Goal: Transaction & Acquisition: Download file/media

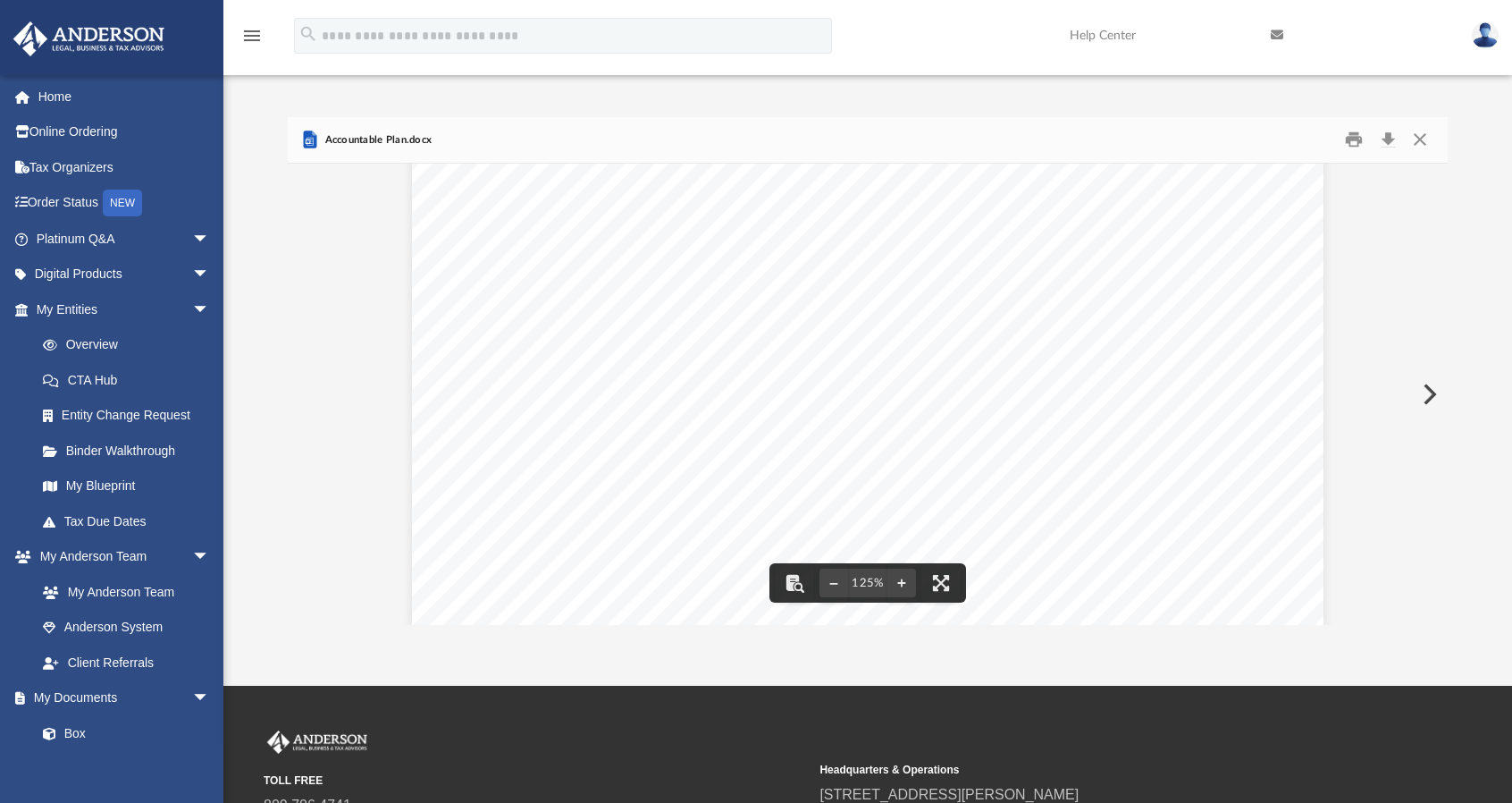
scroll to position [746, 0]
click at [1413, 147] on button "Close" at bounding box center [1421, 139] width 33 height 28
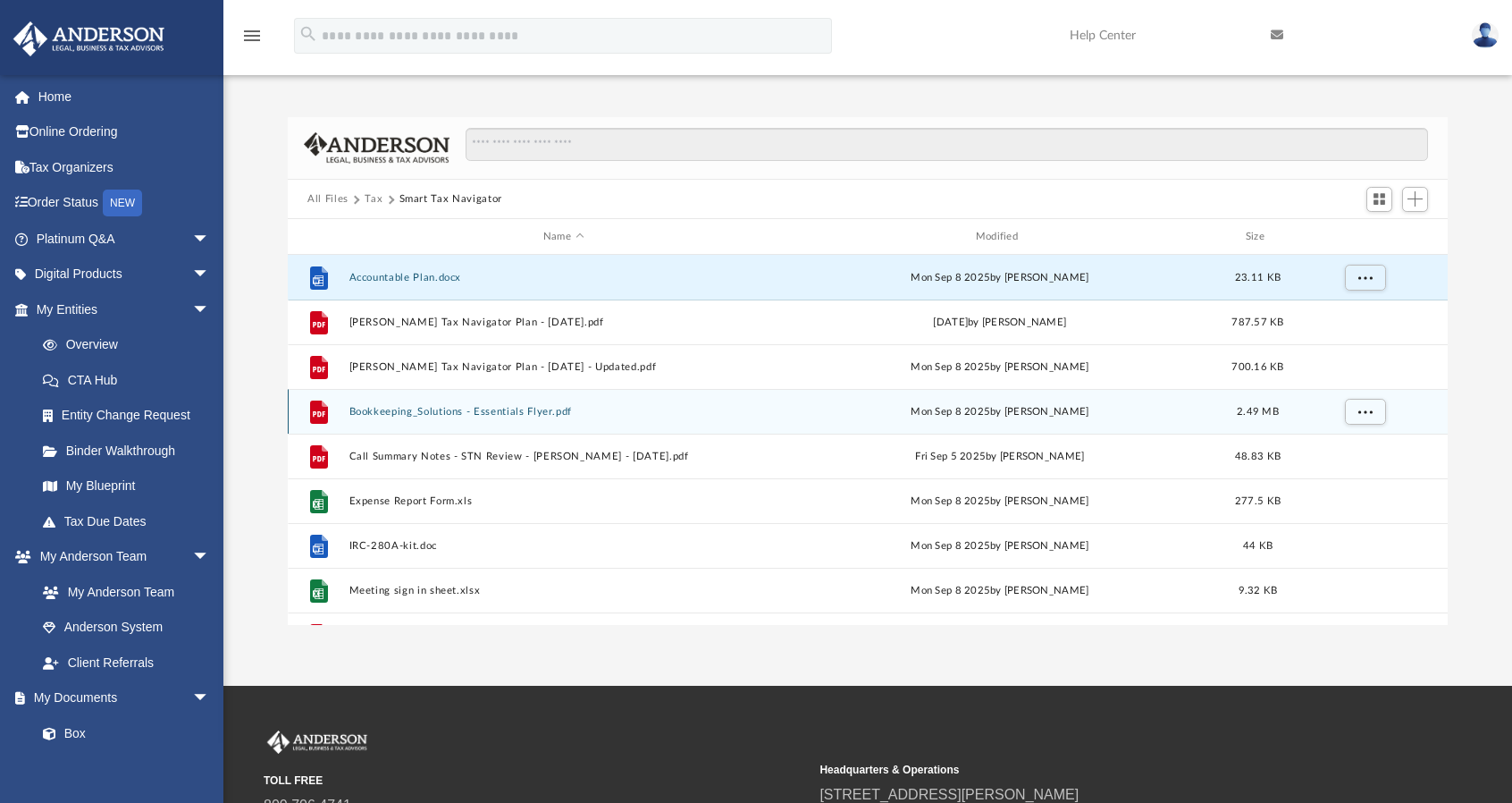
click at [500, 411] on button "Bookkeeping_Solutions - Essentials Flyer.pdf" at bounding box center [564, 411] width 429 height 12
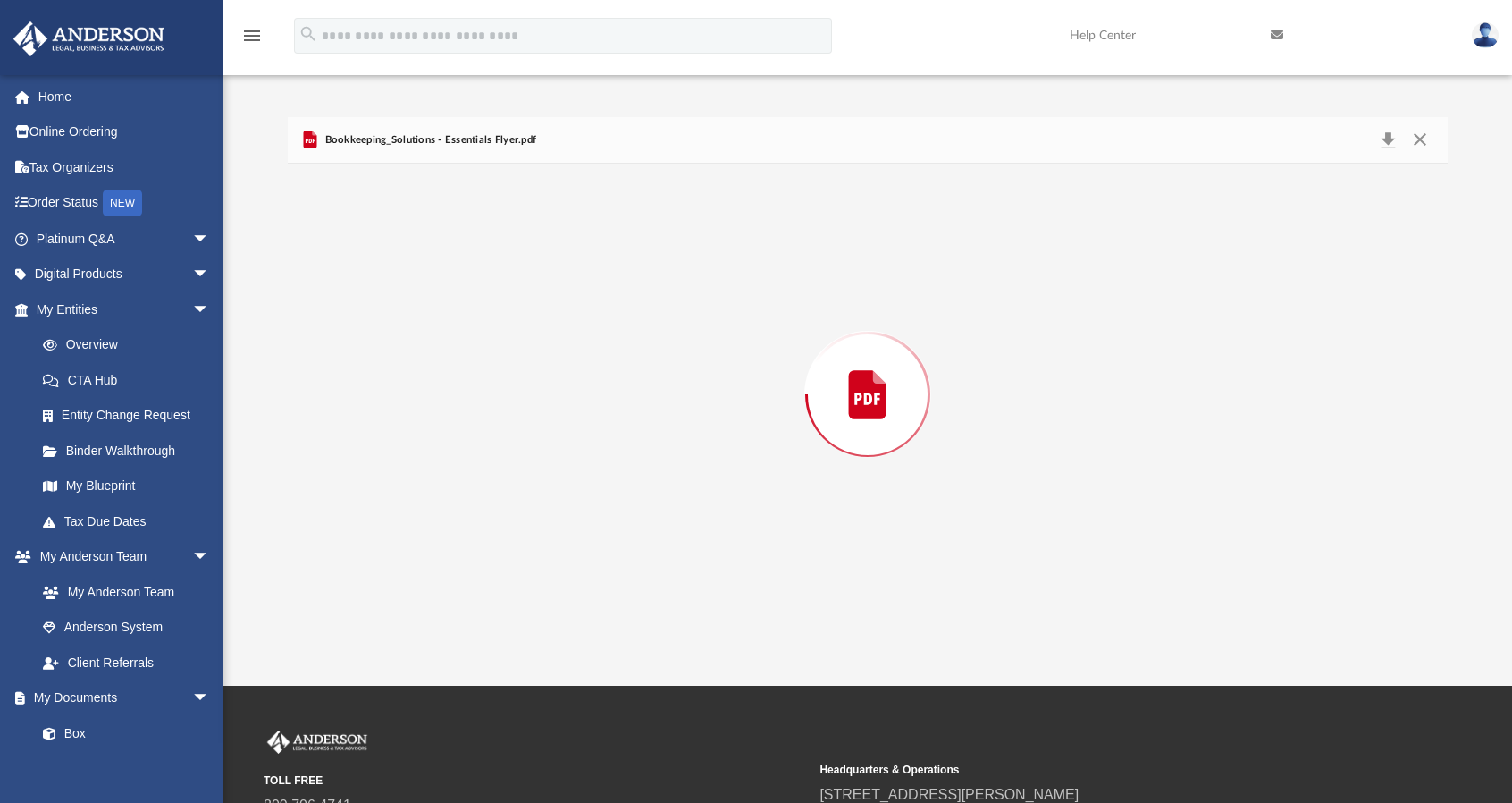
click at [500, 411] on div "Preview" at bounding box center [868, 394] width 1160 height 461
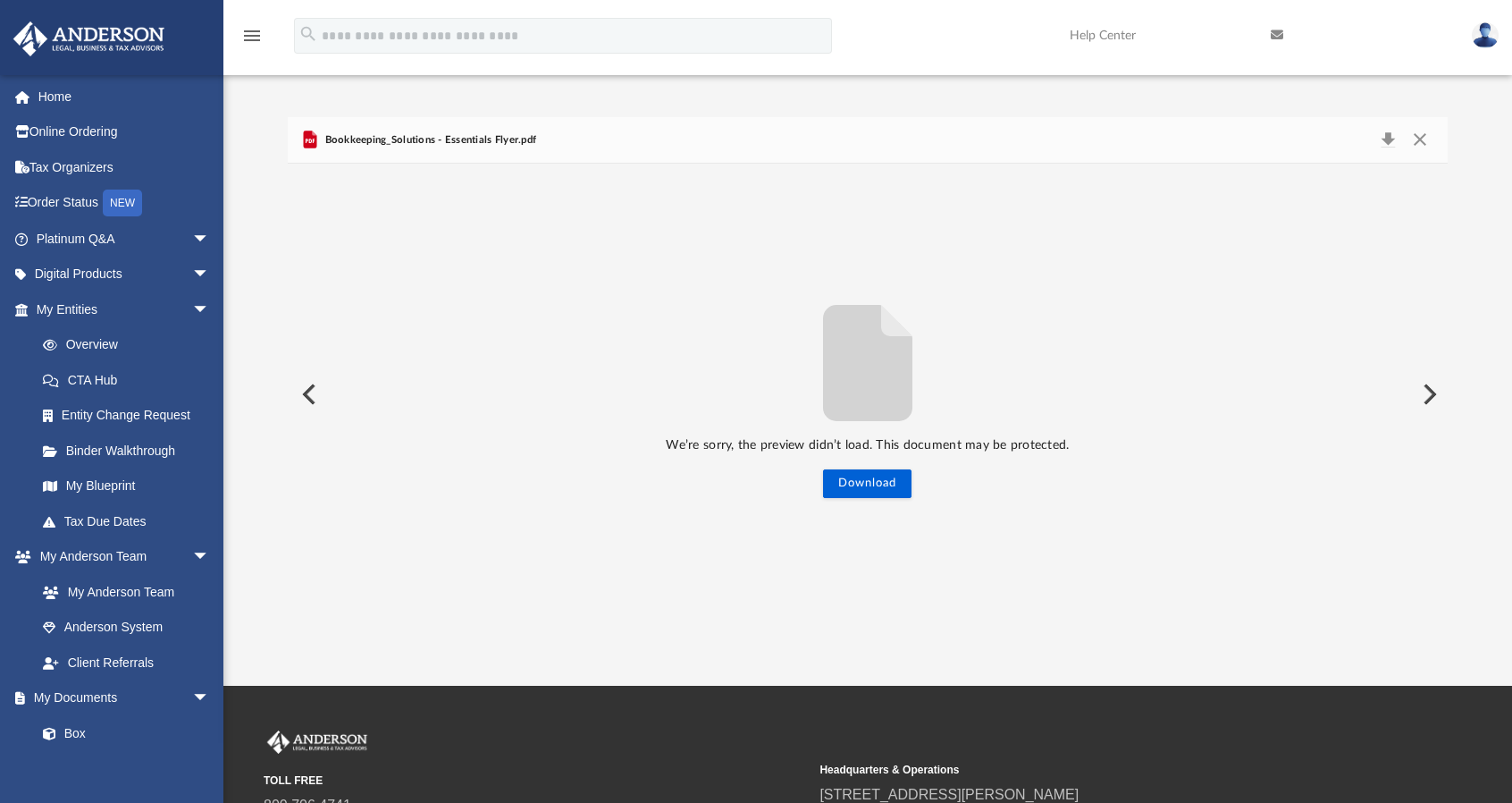
click at [1431, 391] on button "Preview" at bounding box center [1429, 393] width 40 height 50
click at [313, 396] on button "Preview" at bounding box center [307, 393] width 40 height 50
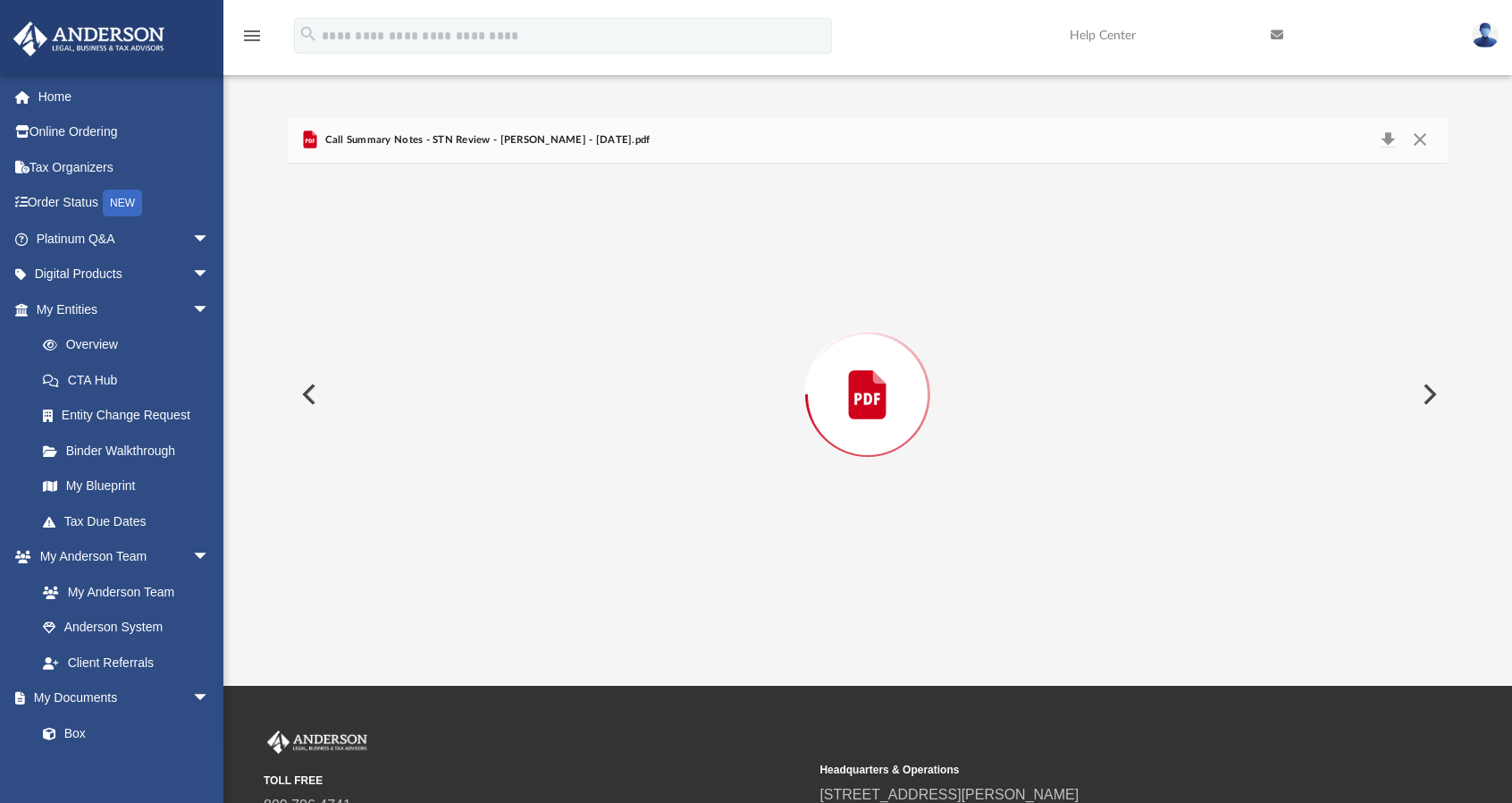
click at [313, 396] on button "Preview" at bounding box center [307, 393] width 40 height 50
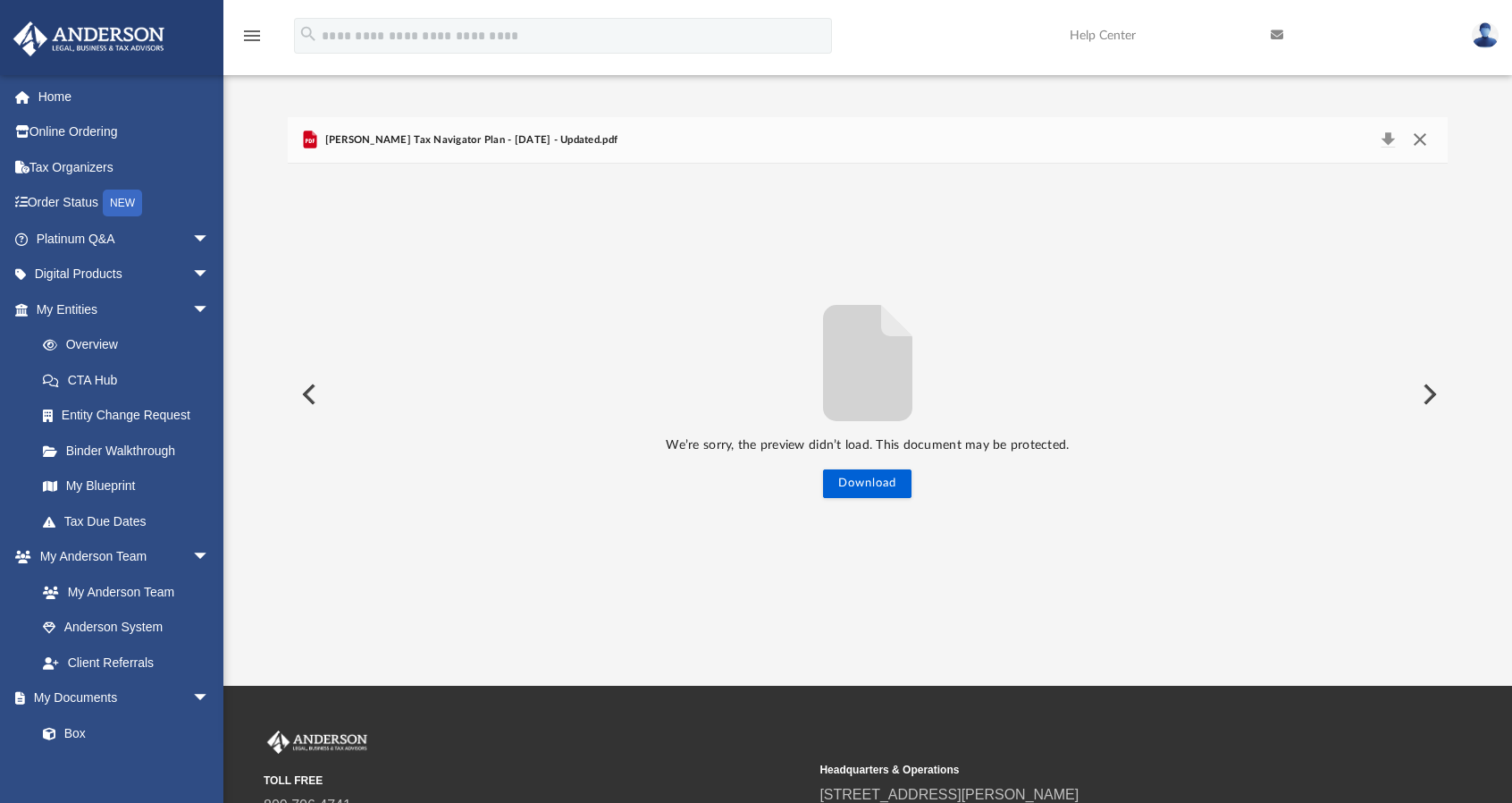
click at [1422, 135] on button "Close" at bounding box center [1421, 140] width 33 height 25
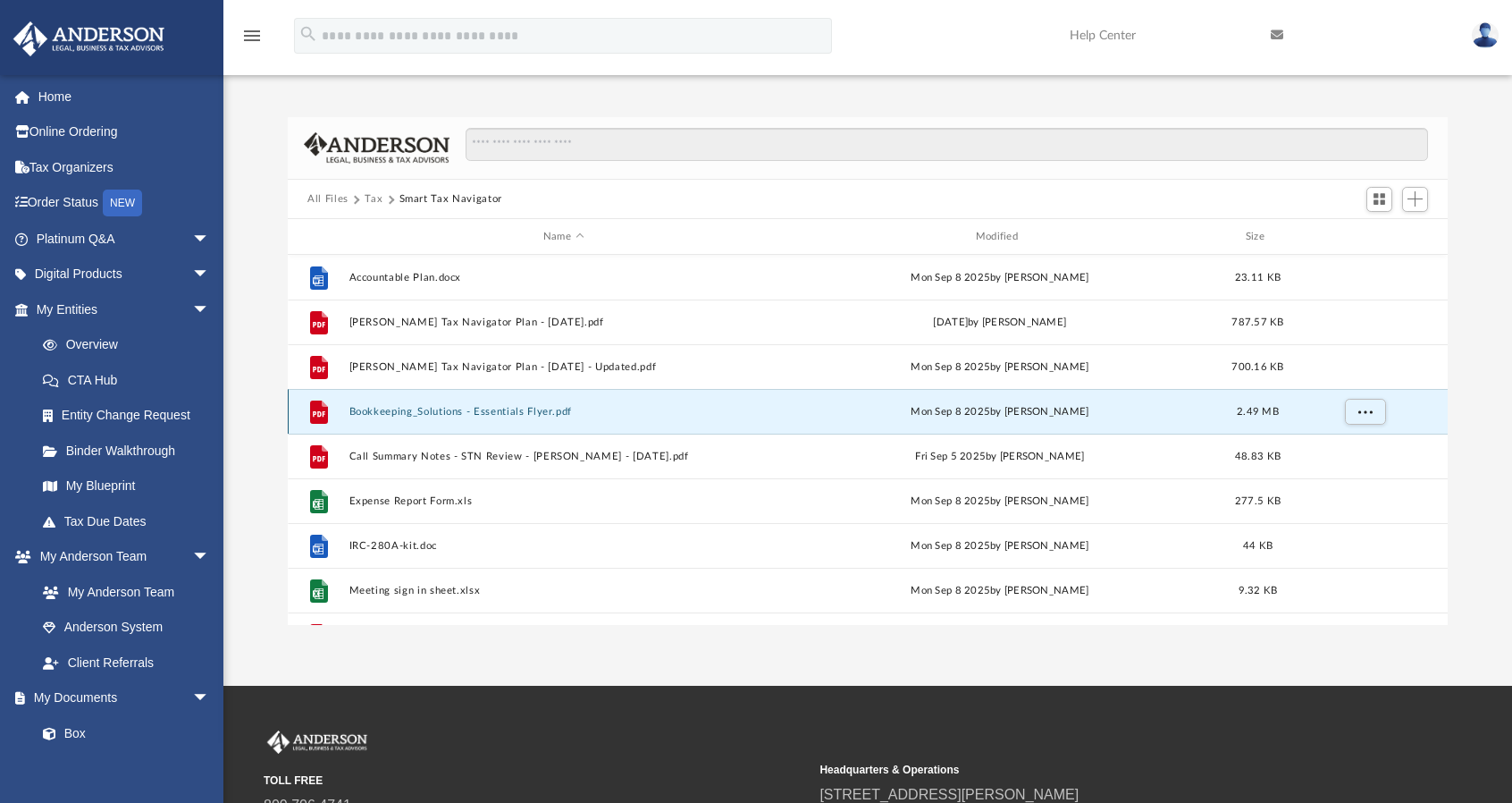
click at [524, 411] on button "Bookkeeping_Solutions - Essentials Flyer.pdf" at bounding box center [564, 411] width 429 height 12
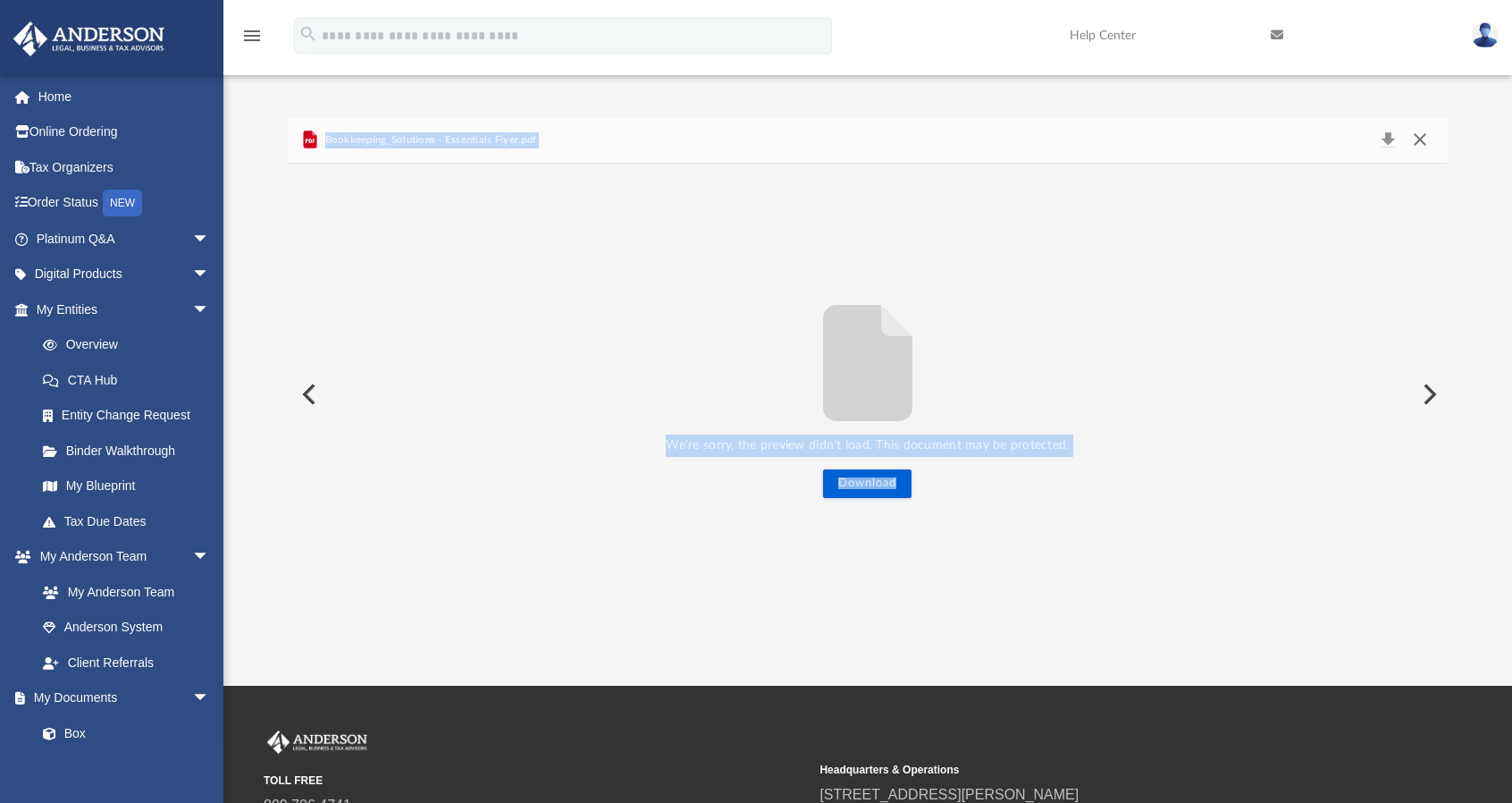
click at [1423, 144] on button "Close" at bounding box center [1421, 140] width 33 height 25
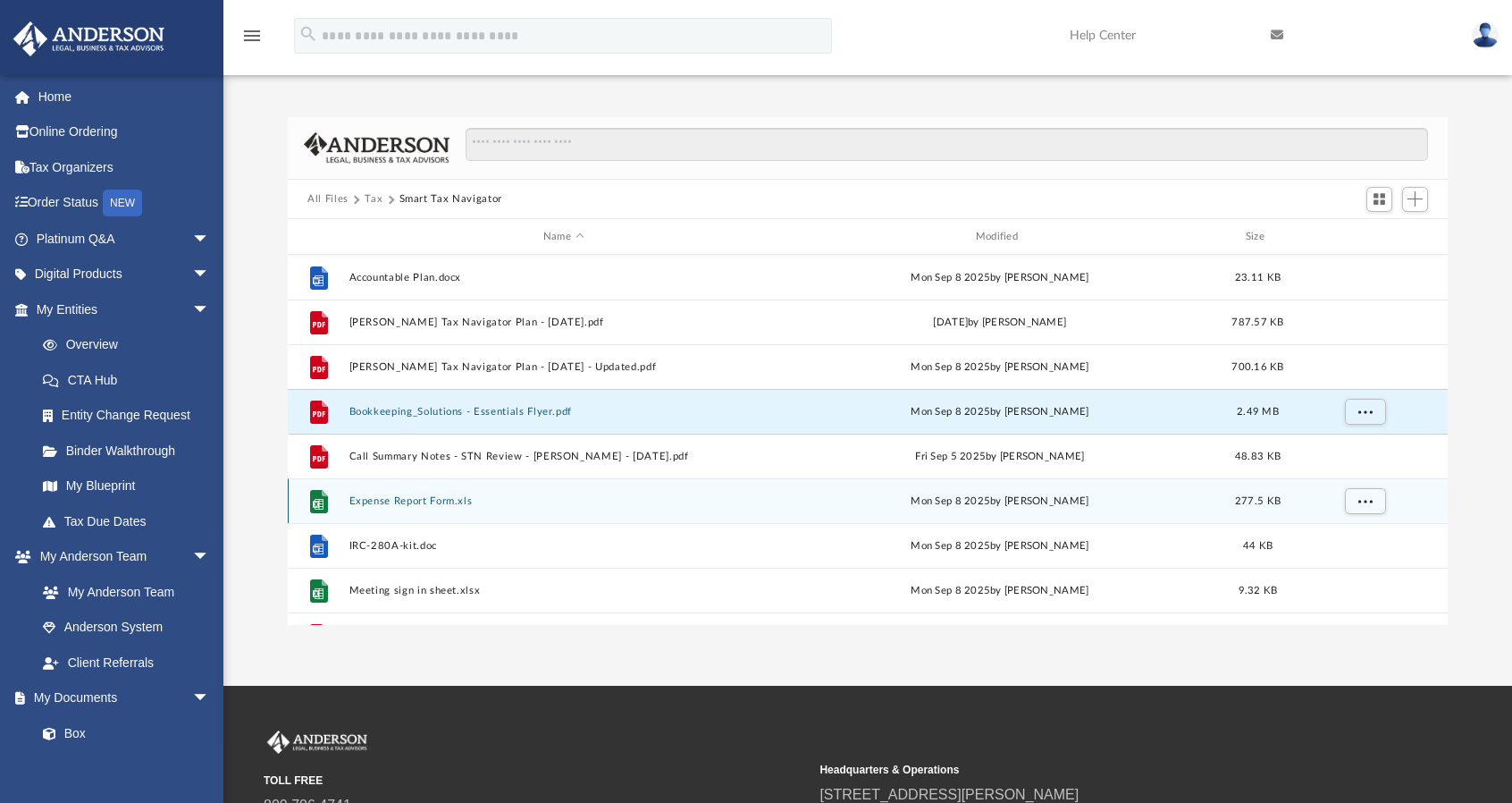
click at [430, 503] on button "Expense Report Form.xls" at bounding box center [564, 501] width 429 height 12
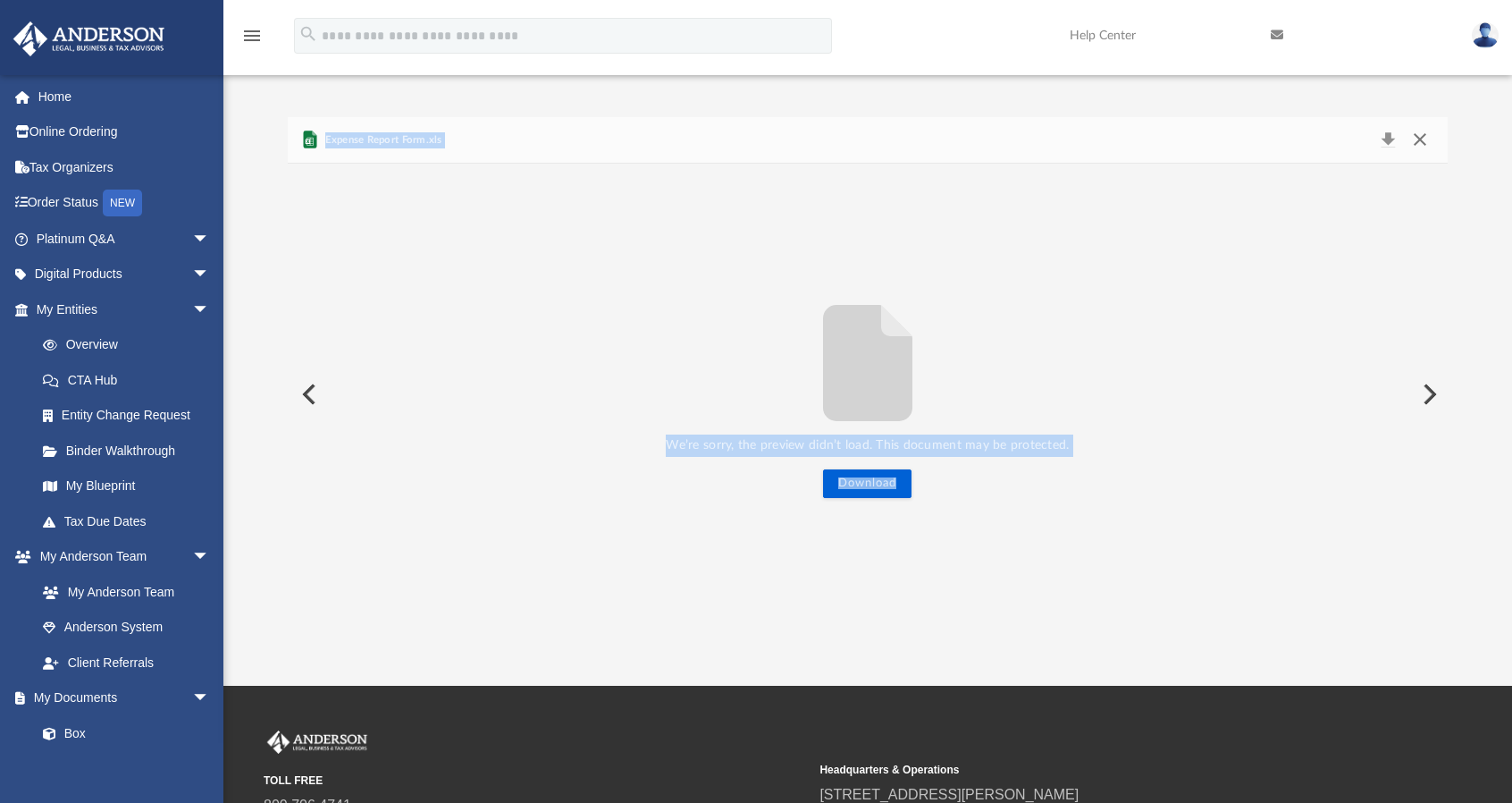
click at [1419, 143] on button "Close" at bounding box center [1421, 140] width 33 height 25
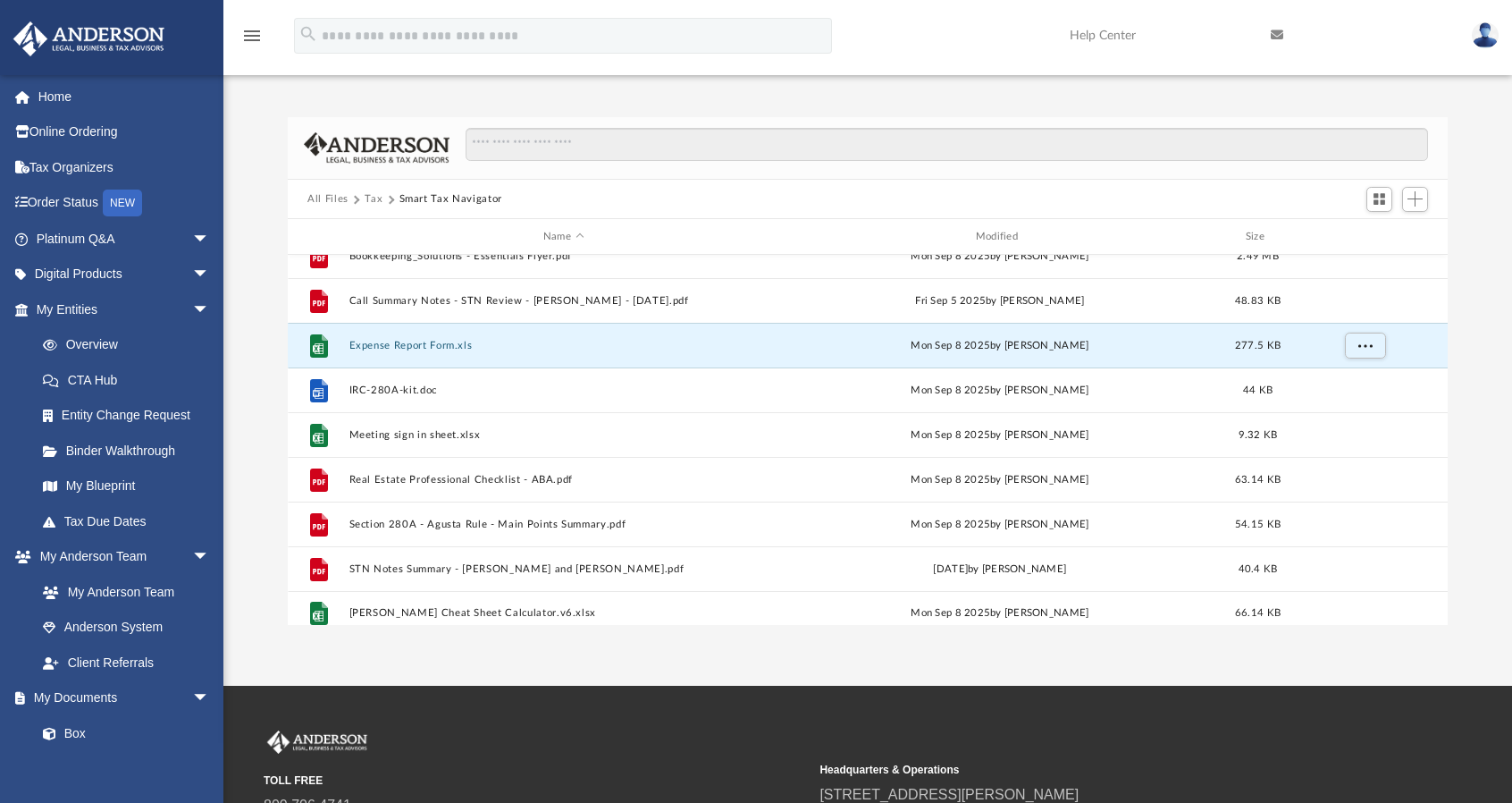
scroll to position [165, 0]
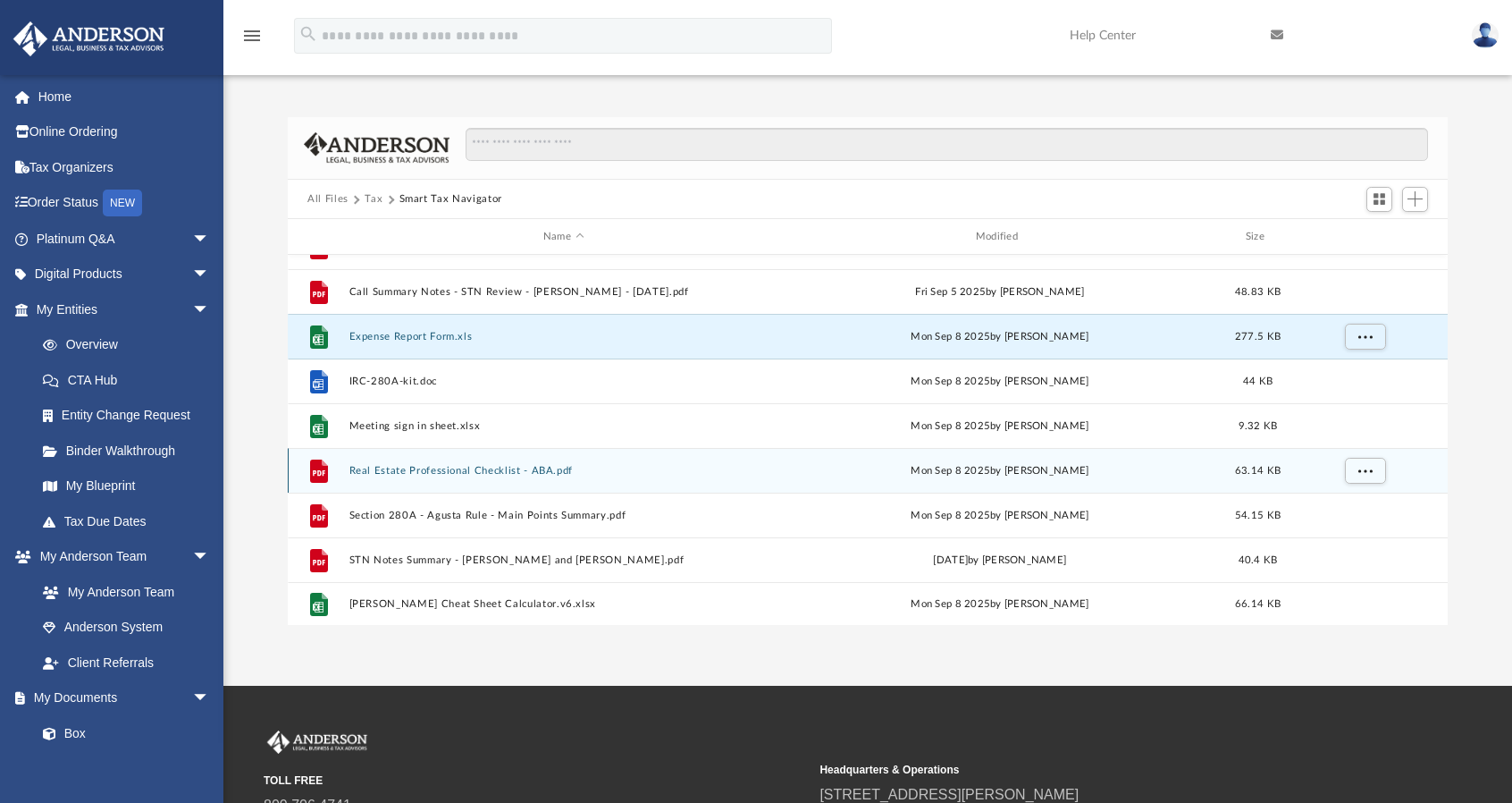
click at [449, 472] on button "Real Estate Professional Checklist - ABA.pdf" at bounding box center [564, 470] width 429 height 12
